Goal: Transaction & Acquisition: Purchase product/service

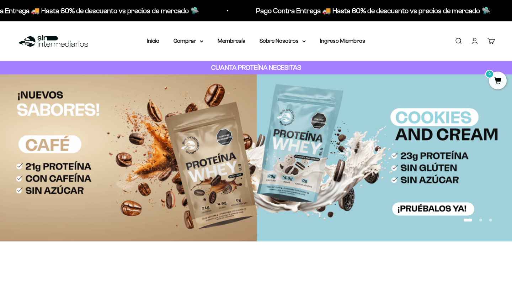
click at [181, 43] on summary "Comprar" at bounding box center [189, 40] width 30 height 9
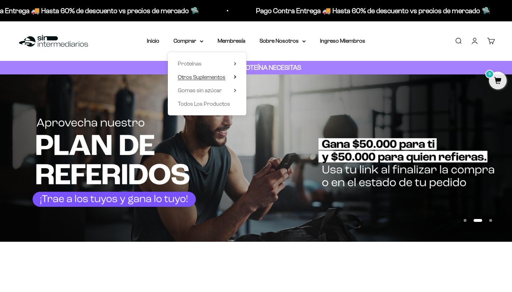
click at [205, 77] on span "Otros Suplementos" at bounding box center [202, 77] width 48 height 6
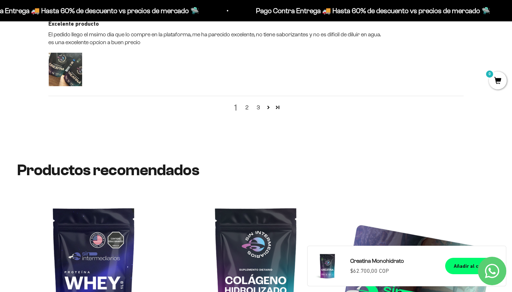
scroll to position [917, 0]
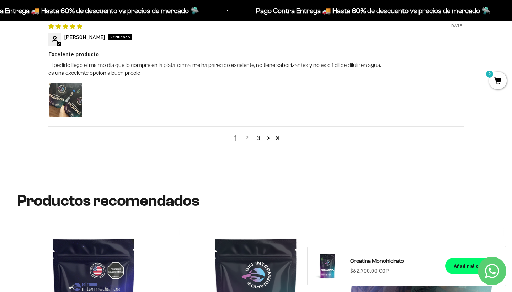
click at [247, 134] on link "2" at bounding box center [246, 138] width 11 height 9
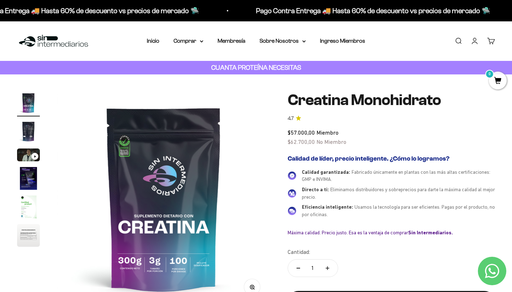
scroll to position [0, 0]
click at [186, 38] on summary "Comprar" at bounding box center [189, 40] width 30 height 9
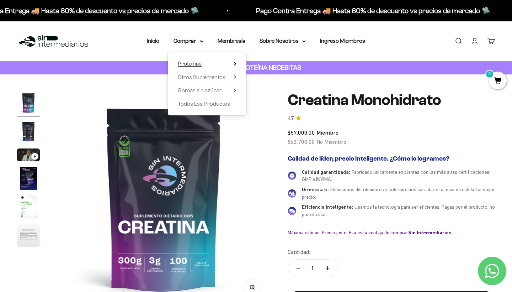
click at [194, 64] on span "Proteínas" at bounding box center [190, 63] width 24 height 6
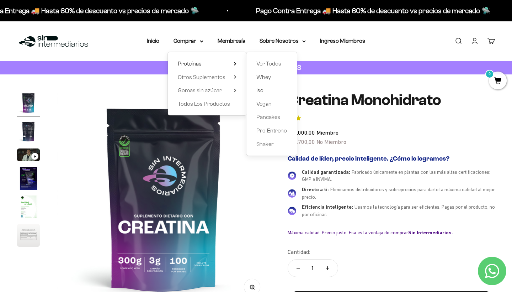
click at [258, 89] on span "Iso" at bounding box center [259, 90] width 7 height 6
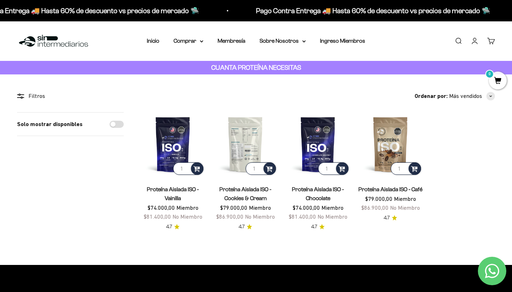
click at [251, 145] on img at bounding box center [245, 144] width 64 height 64
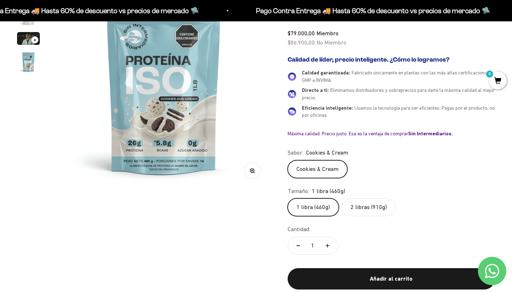
scroll to position [182, 0]
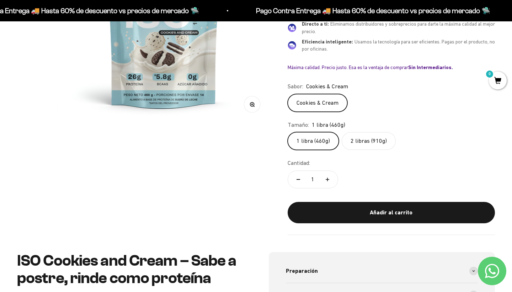
click at [387, 137] on label "2 libras (910g)" at bounding box center [369, 141] width 54 height 18
click at [288, 132] on input "2 libras (910g)" at bounding box center [287, 132] width 0 height 0
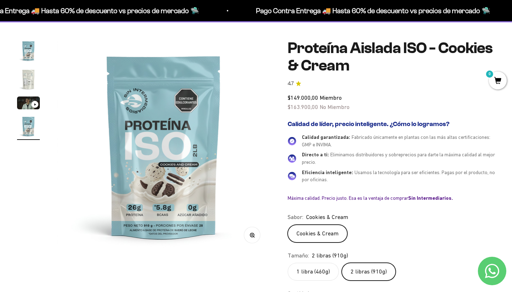
scroll to position [49, 0]
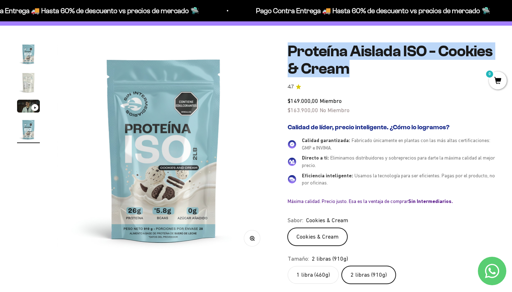
drag, startPoint x: 281, startPoint y: 54, endPoint x: 413, endPoint y: 72, distance: 133.5
click at [414, 72] on div "Zoom Ir al artículo 1 Ir al artículo 2 Ir al artículo 3 Ir al artículo 4 Proteí…" at bounding box center [256, 206] width 478 height 326
copy h1 "Proteína Aislada ISO - Cookies & Cream"
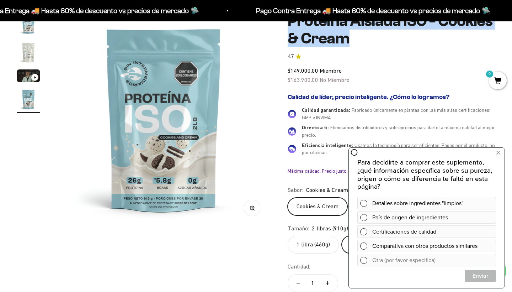
scroll to position [96, 0]
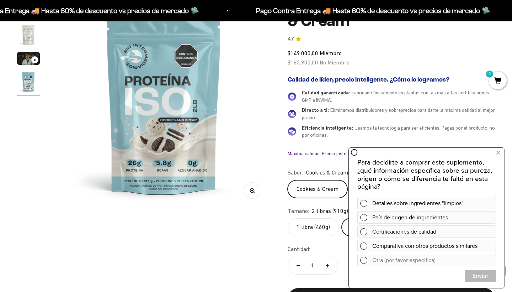
click at [252, 252] on div "Zoom Ir al artículo 1 Ir al artículo 2 Ir al artículo 3 Ir al artículo 4 Proteí…" at bounding box center [256, 158] width 478 height 326
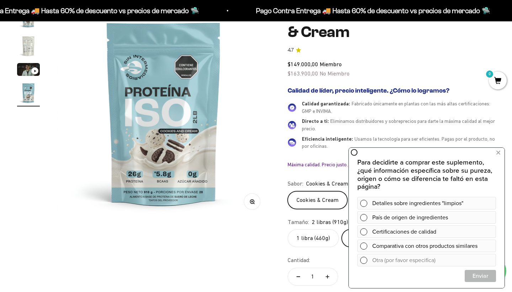
scroll to position [84, 0]
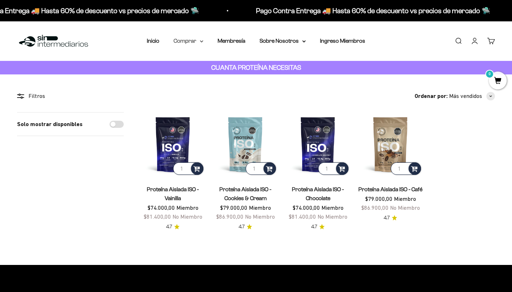
click at [193, 42] on summary "Comprar" at bounding box center [189, 40] width 30 height 9
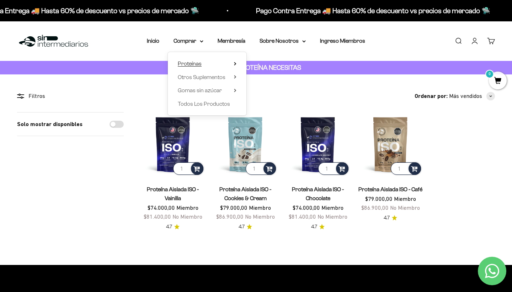
click at [198, 60] on span "Proteínas" at bounding box center [190, 63] width 24 height 6
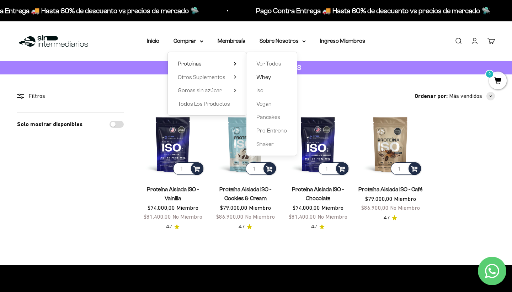
click at [265, 74] on span "Whey" at bounding box center [263, 77] width 15 height 6
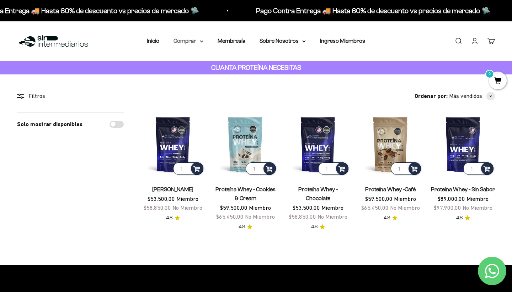
click at [186, 39] on summary "Comprar" at bounding box center [189, 40] width 30 height 9
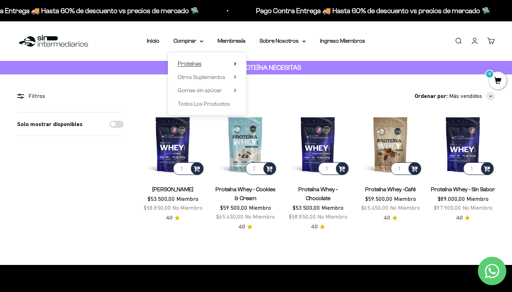
click at [192, 63] on span "Proteínas" at bounding box center [190, 63] width 24 height 6
click at [203, 77] on span "Otros Suplementos" at bounding box center [202, 77] width 48 height 6
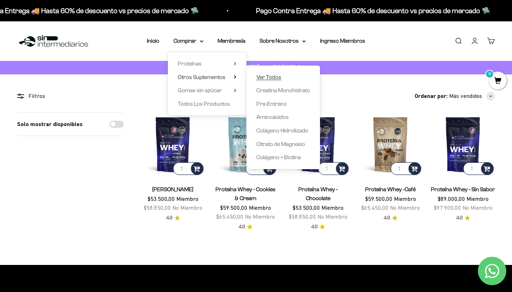
click at [266, 80] on span "Ver Todos" at bounding box center [268, 77] width 25 height 9
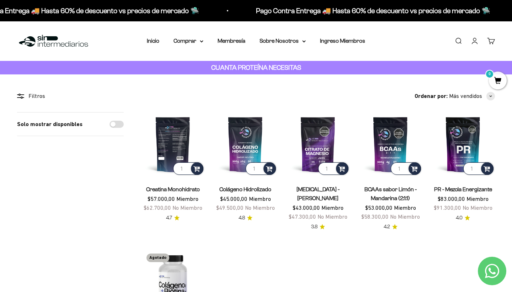
click at [168, 144] on img at bounding box center [173, 144] width 64 height 64
click at [195, 42] on summary "Comprar" at bounding box center [189, 40] width 30 height 9
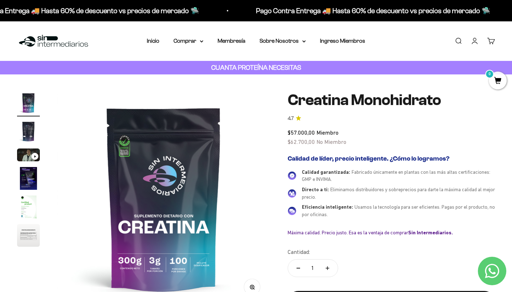
click at [22, 128] on img "Ir al artículo 2" at bounding box center [28, 131] width 23 height 23
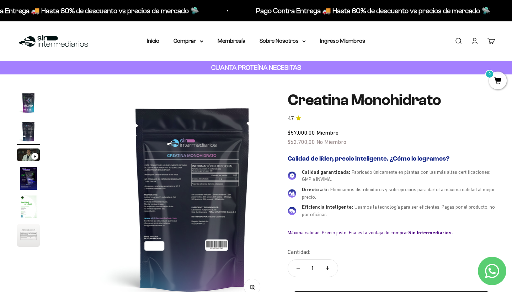
scroll to position [0, 222]
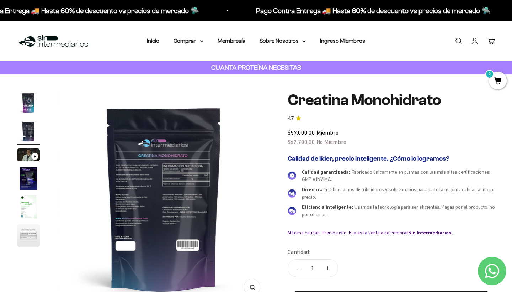
click at [35, 189] on img "Ir al artículo 4" at bounding box center [28, 178] width 23 height 23
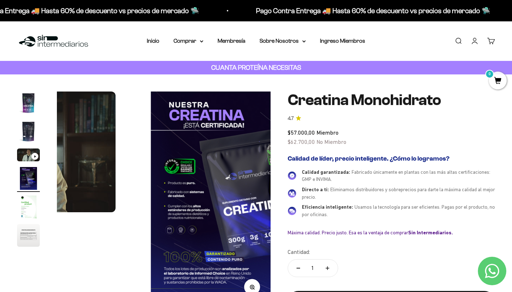
scroll to position [0, 667]
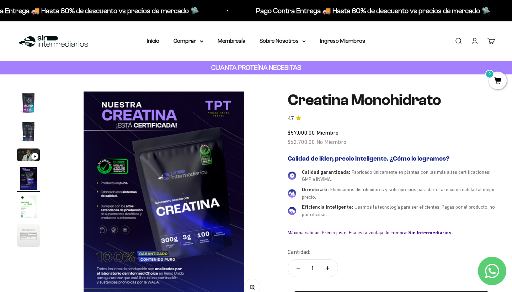
click at [35, 199] on img "Ir al artículo 5" at bounding box center [28, 206] width 23 height 23
